Goal: Navigation & Orientation: Find specific page/section

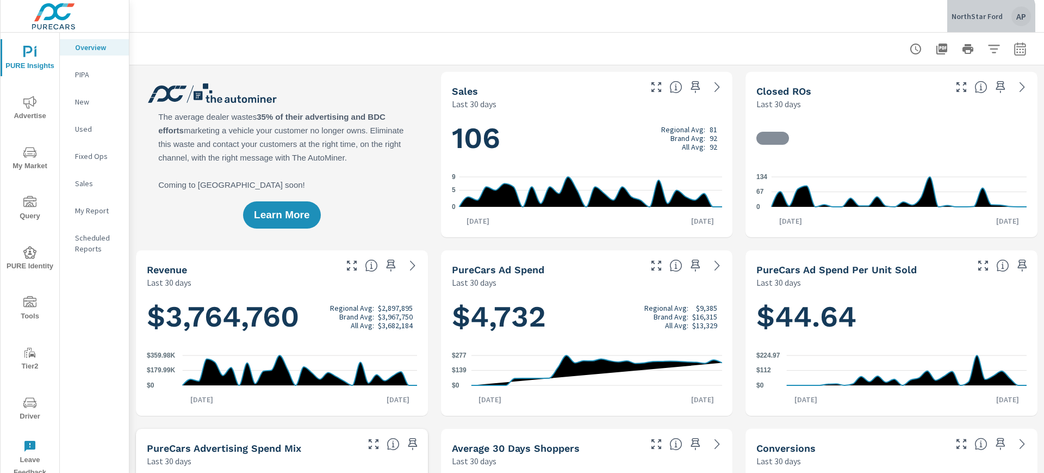
click at [982, 18] on p "NorthStar Ford" at bounding box center [977, 16] width 51 height 10
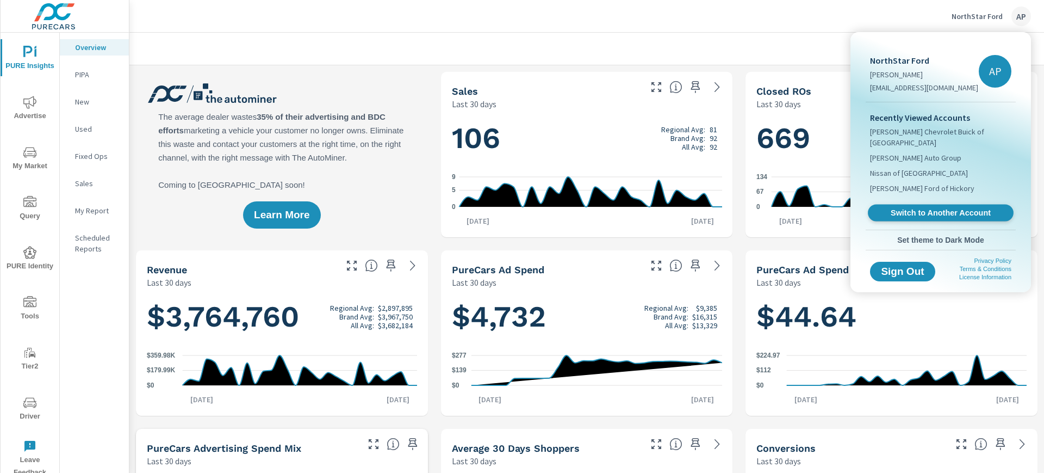
click at [929, 208] on span "Switch to Another Account" at bounding box center [940, 213] width 133 height 10
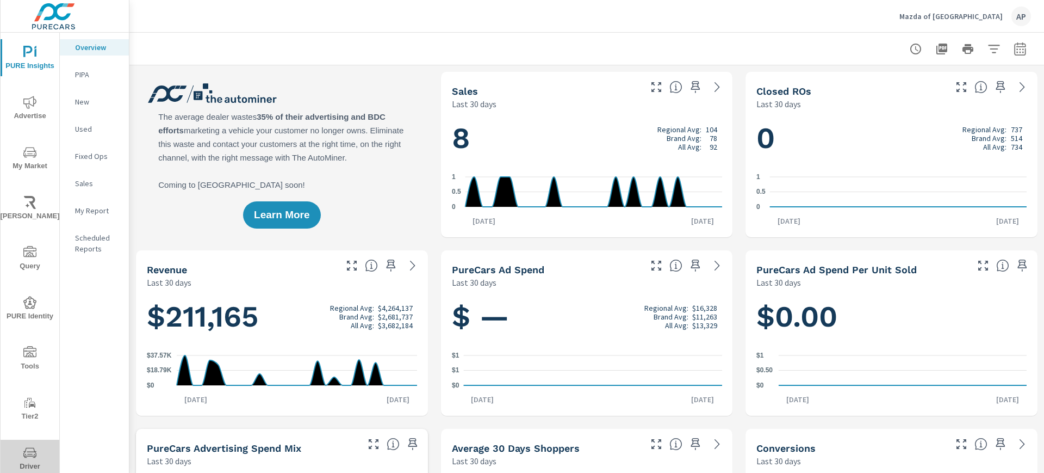
click at [33, 455] on icon "nav menu" at bounding box center [29, 452] width 13 height 13
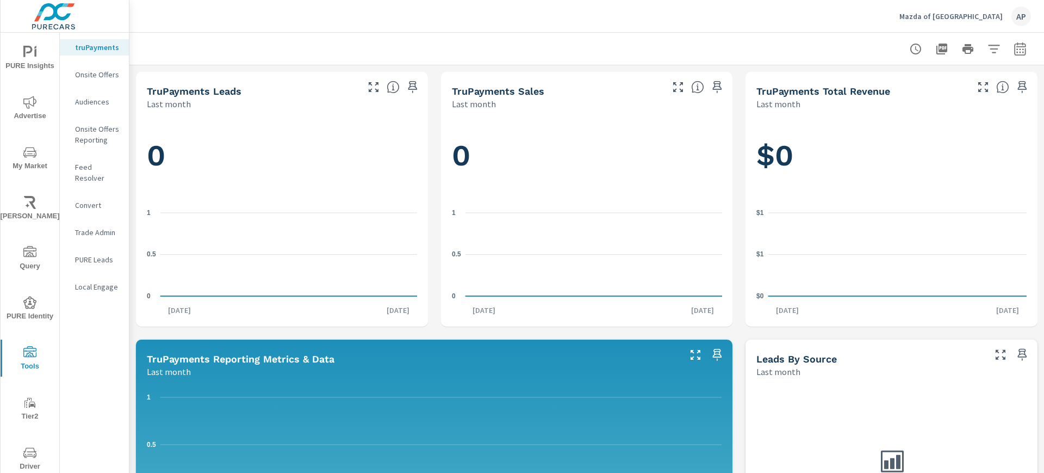
click at [99, 165] on p "Feed Resolver" at bounding box center [97, 173] width 45 height 22
